Goal: Task Accomplishment & Management: Manage account settings

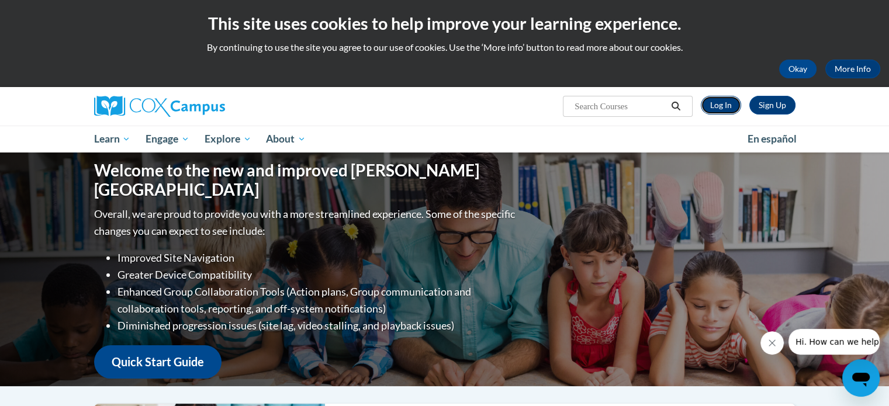
click at [718, 101] on link "Log In" at bounding box center [721, 105] width 40 height 19
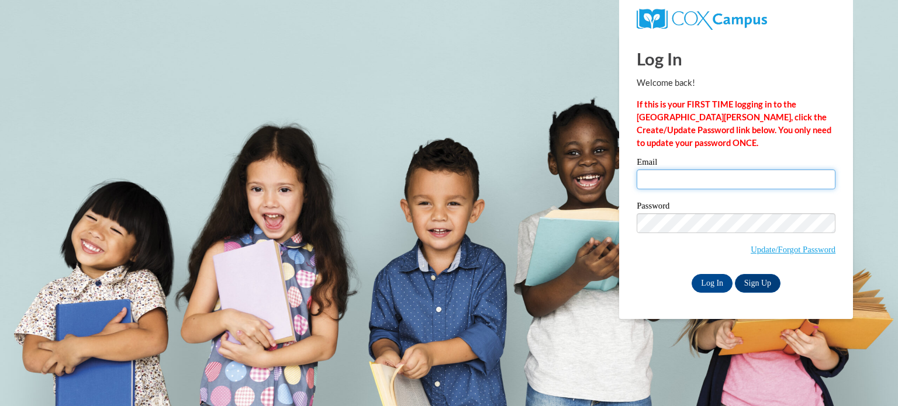
click at [720, 176] on input "Email" at bounding box center [736, 180] width 199 height 20
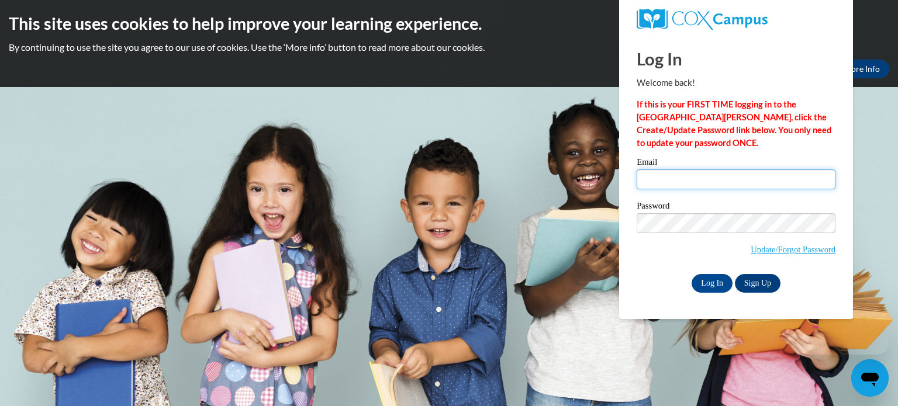
type input "karalee.tyrrell@wcbvi.k12.wi.us"
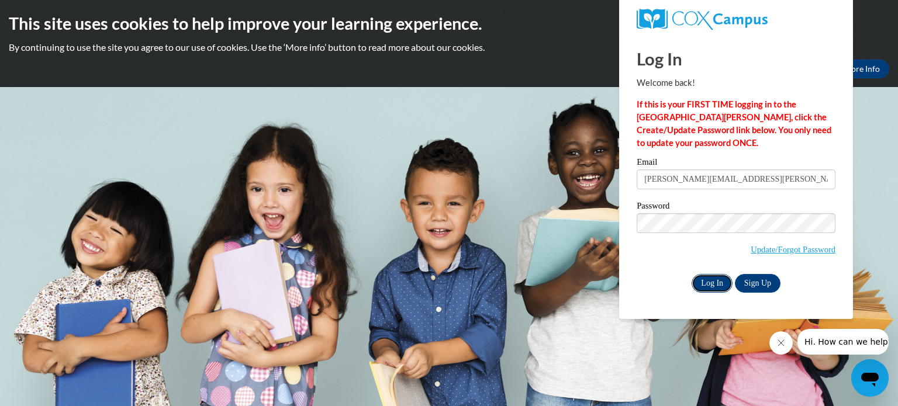
click at [718, 279] on input "Log In" at bounding box center [712, 283] width 41 height 19
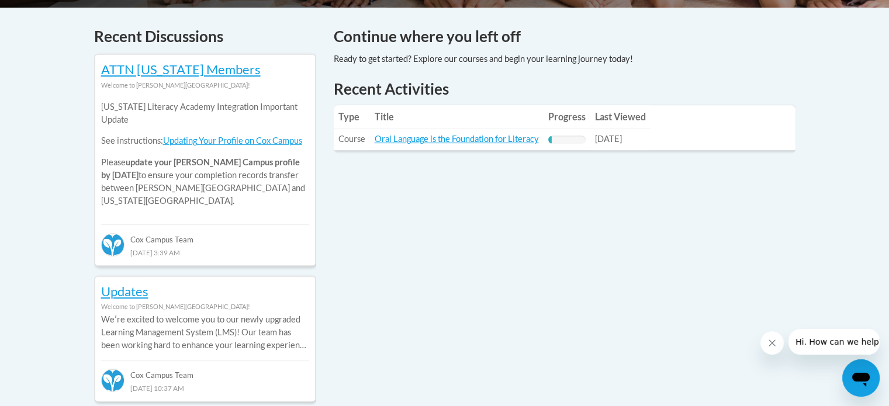
scroll to position [409, 0]
